Goal: Use online tool/utility: Utilize a website feature to perform a specific function

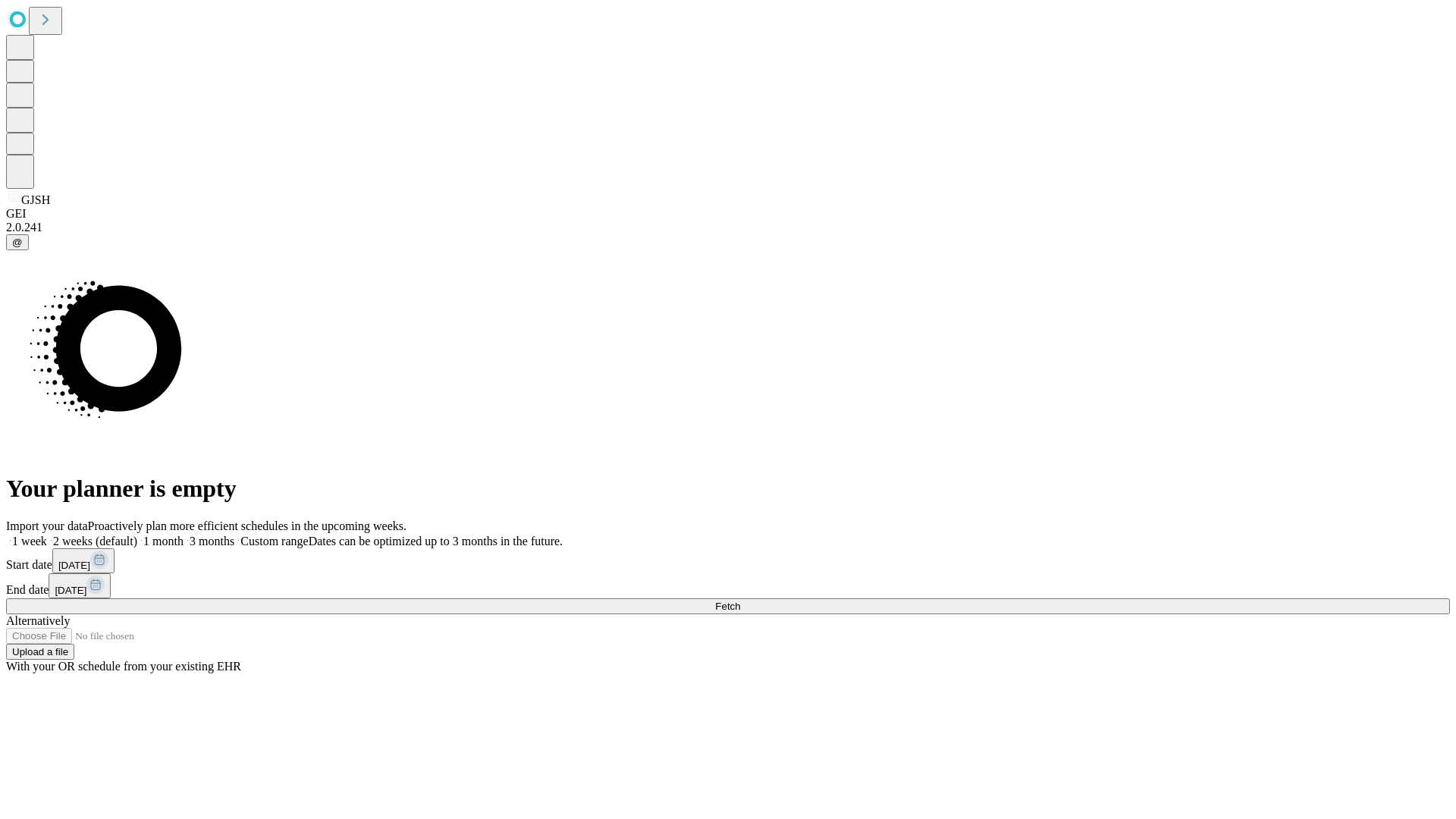
click at [740, 601] on span "Fetch" at bounding box center [728, 607] width 25 height 12
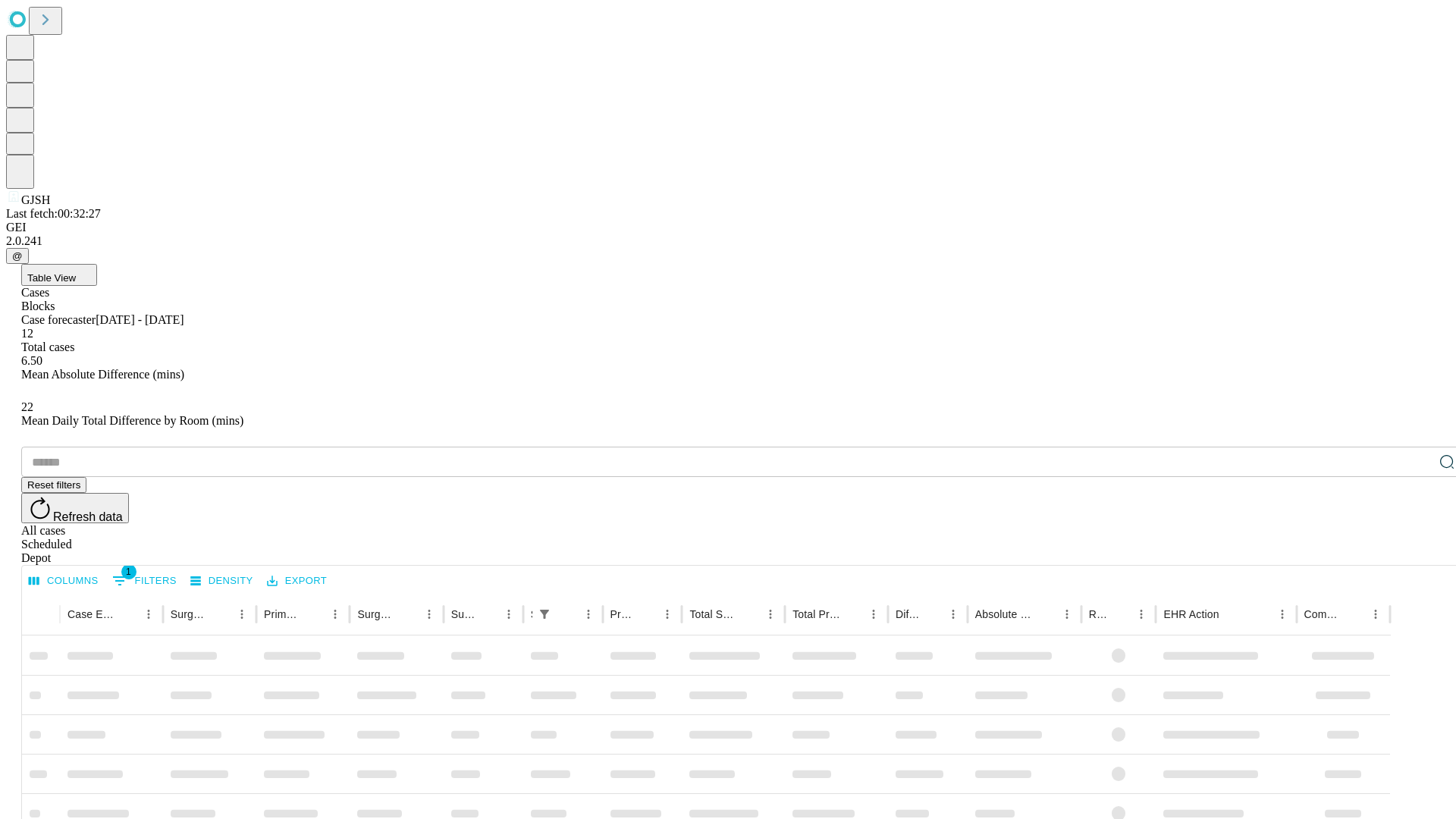
click at [75, 272] on span "Table View" at bounding box center [51, 278] width 49 height 12
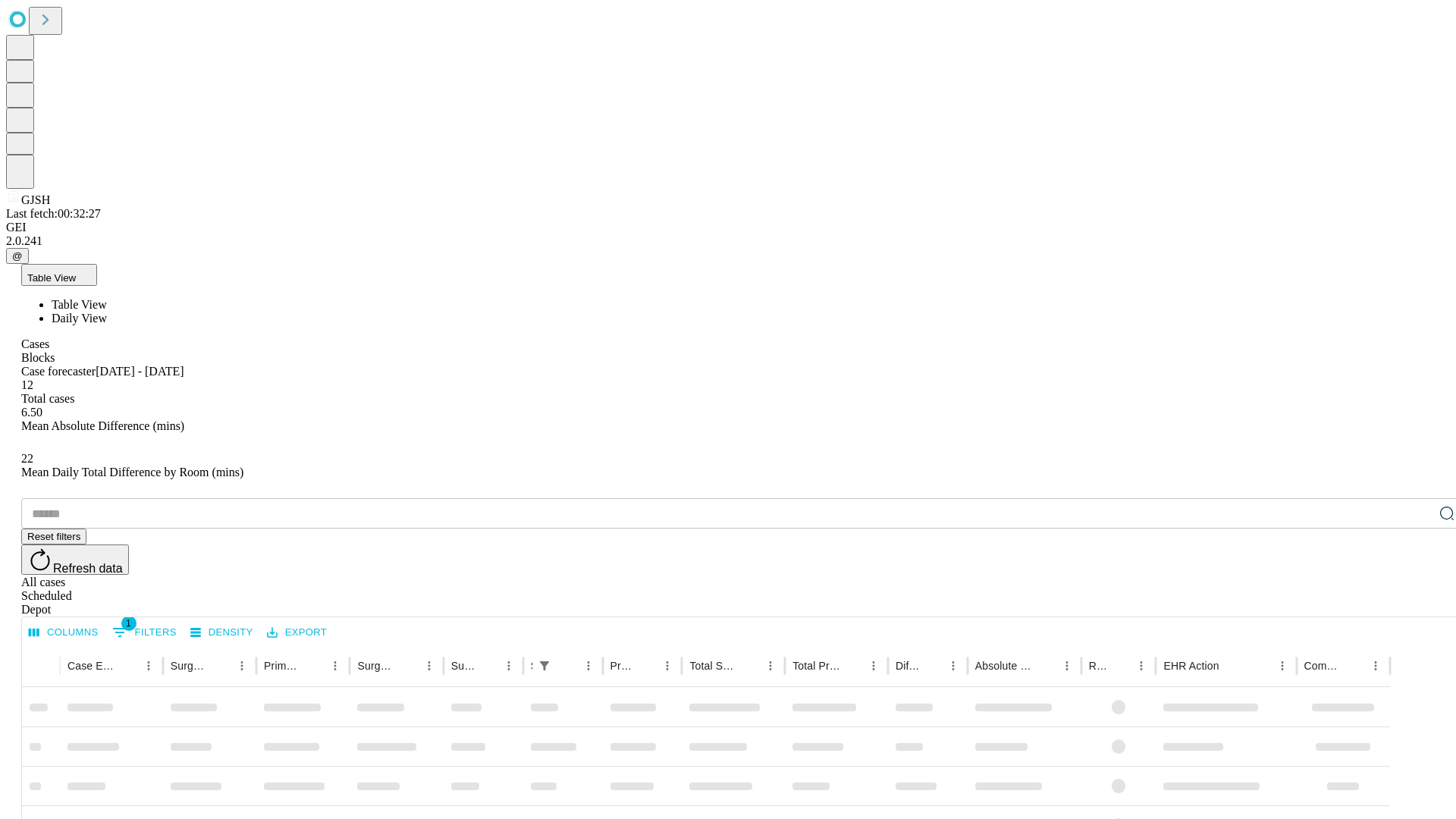
click at [107, 312] on span "Daily View" at bounding box center [79, 319] width 56 height 13
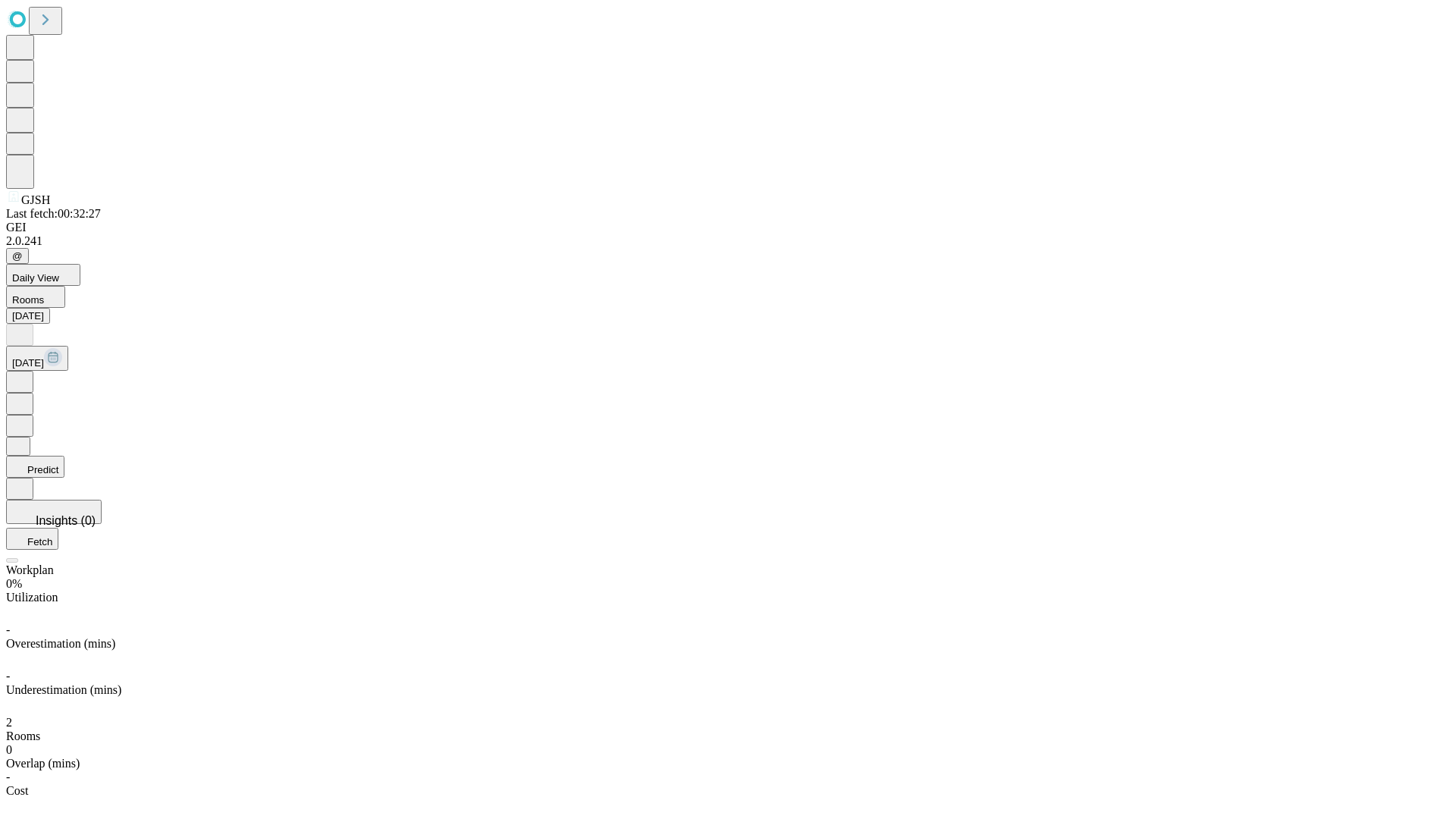
click at [65, 456] on button "Predict" at bounding box center [35, 466] width 58 height 22
